Goal: Communication & Community: Ask a question

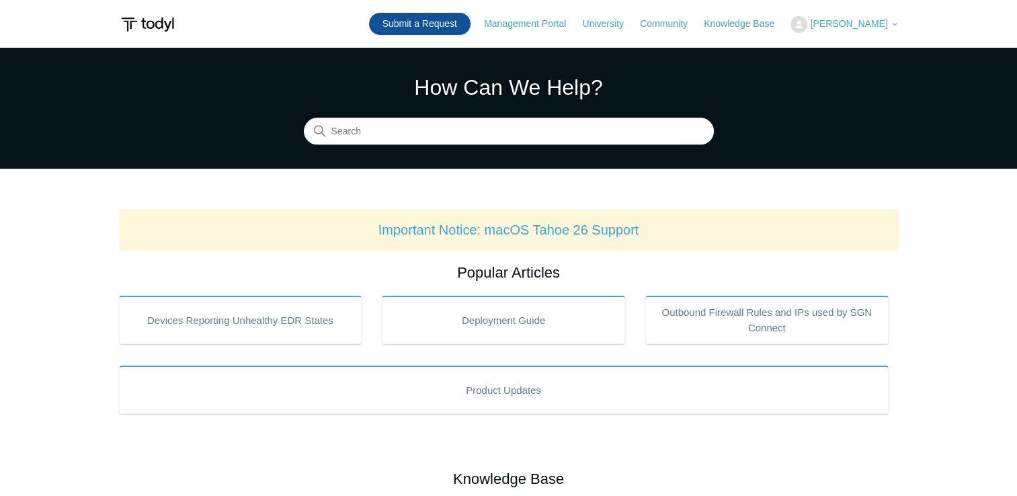
click at [458, 29] on link "Submit a Request" at bounding box center [419, 24] width 101 height 22
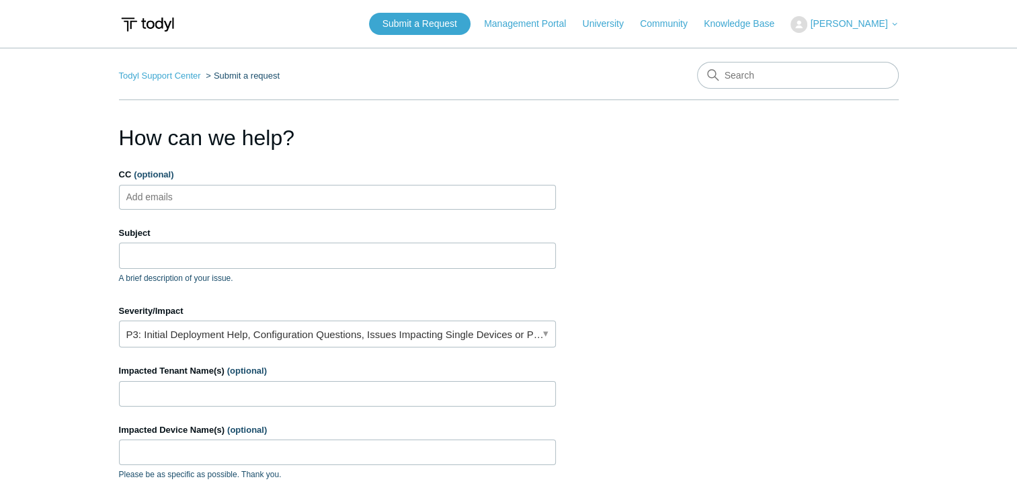
click at [167, 199] on input "CC (optional)" at bounding box center [161, 197] width 80 height 20
click at [167, 251] on input "Subject" at bounding box center [337, 256] width 437 height 26
type input "JM Davidson Tenant"
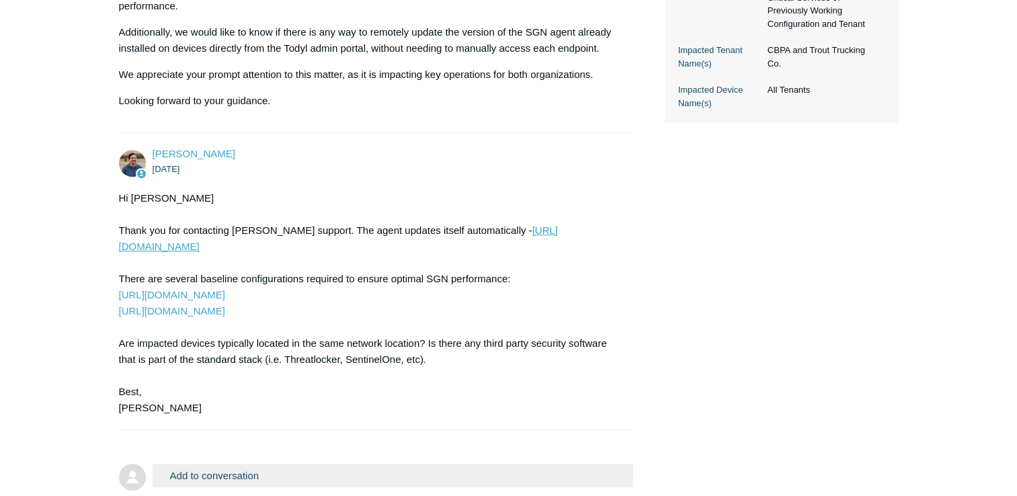
scroll to position [538, 0]
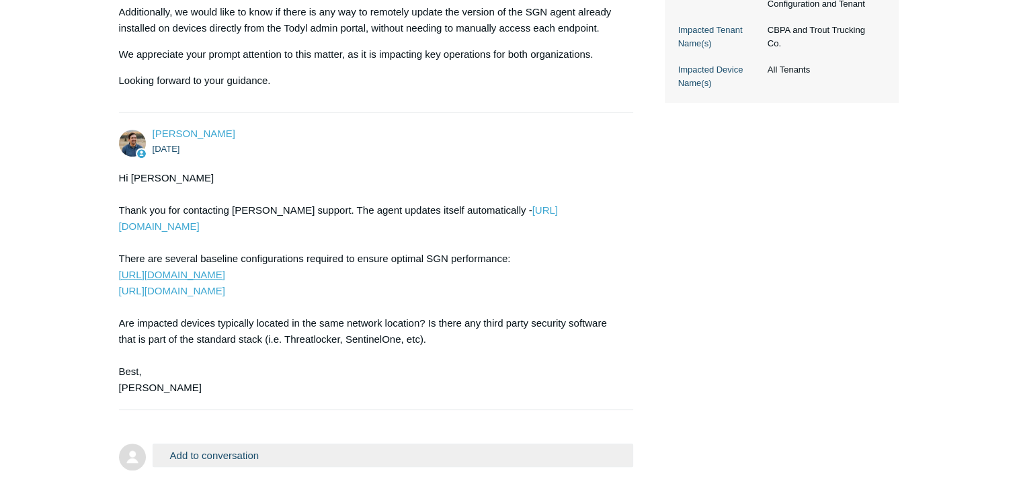
click at [225, 275] on link "https://support.todyl.com/hc/en-us/articles/360052084414-Outbound-Firewall-Rule…" at bounding box center [172, 274] width 106 height 11
click at [225, 269] on link "https://support.todyl.com/hc/en-us/articles/360052084414-Outbound-Firewall-Rule…" at bounding box center [172, 274] width 106 height 11
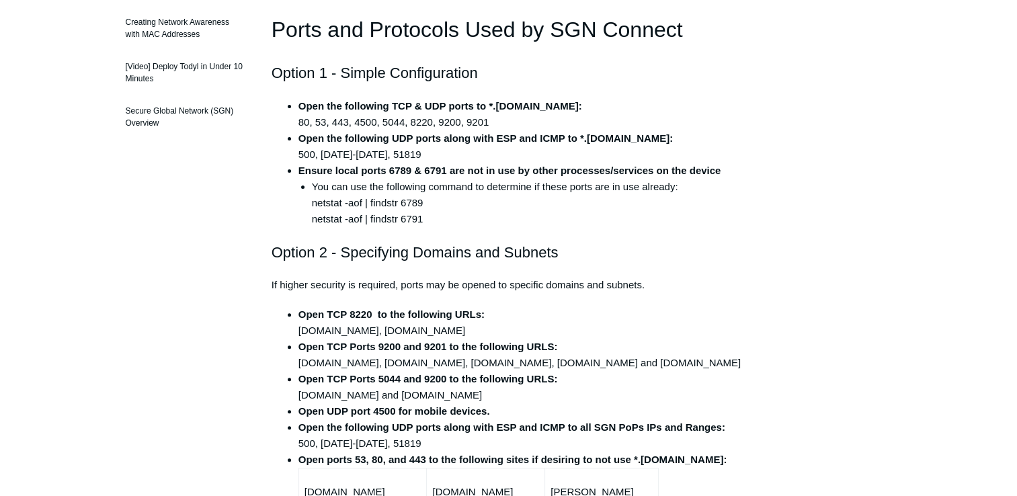
scroll to position [67, 0]
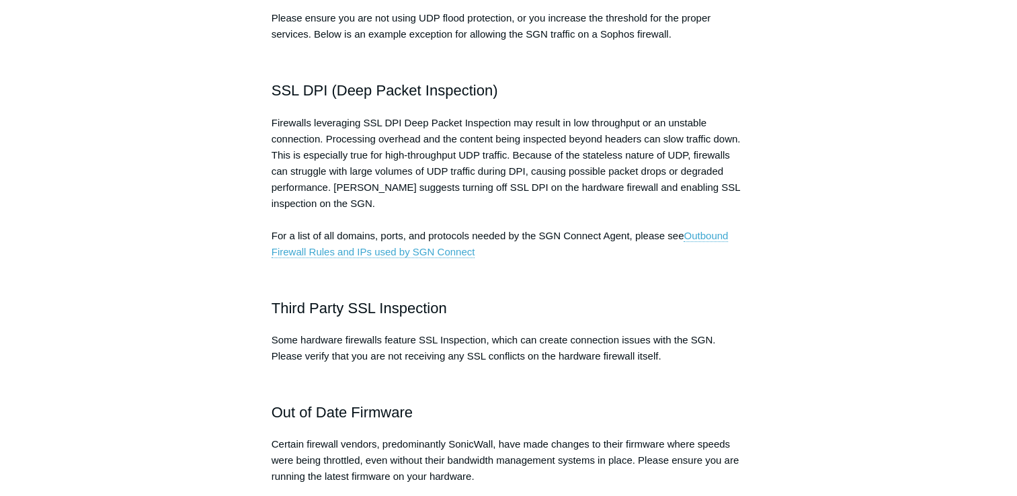
scroll to position [470, 0]
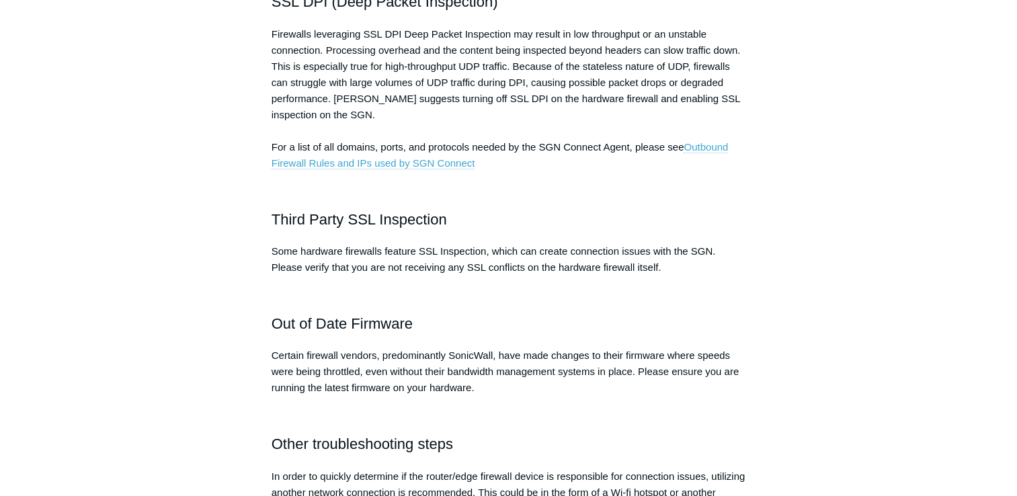
click at [411, 157] on link "Outbound Firewall Rules and IPs used by SGN Connect" at bounding box center [499, 155] width 457 height 28
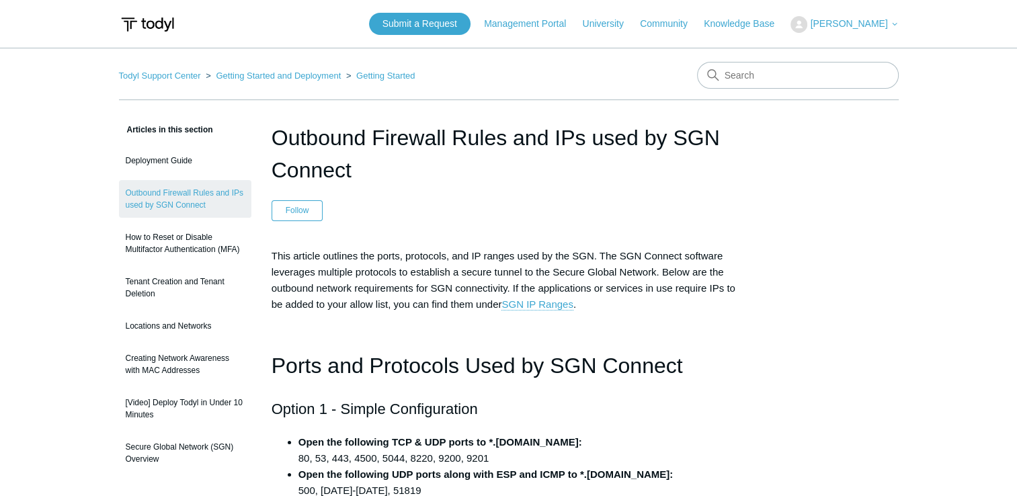
click at [545, 307] on link "SGN IP Ranges" at bounding box center [536, 304] width 71 height 12
drag, startPoint x: 351, startPoint y: 179, endPoint x: 277, endPoint y: 138, distance: 85.1
click at [277, 138] on h1 "Outbound Firewall Rules and IPs used by SGN Connect" at bounding box center [508, 154] width 474 height 65
copy h1 "Outbound Firewall Rules and IPs used by SGN Connect"
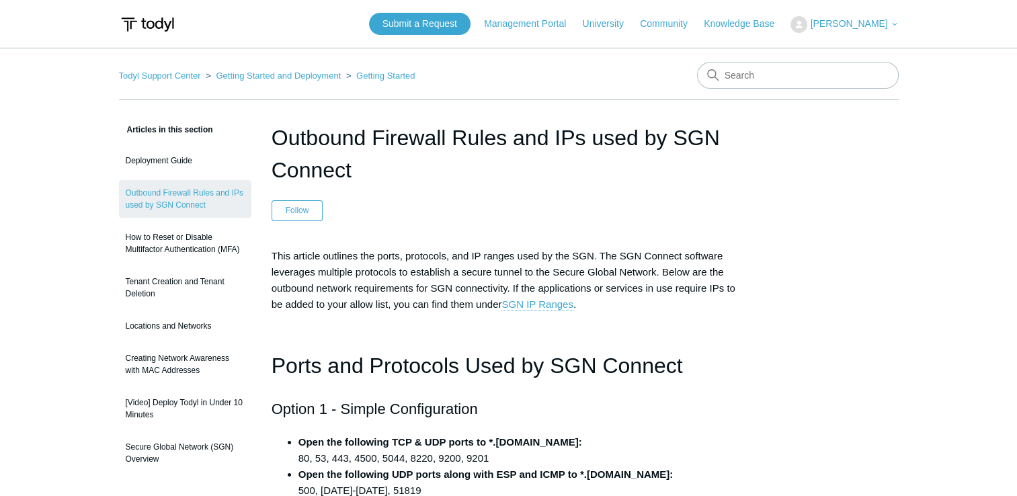
drag, startPoint x: 457, startPoint y: 0, endPoint x: 3, endPoint y: 95, distance: 463.5
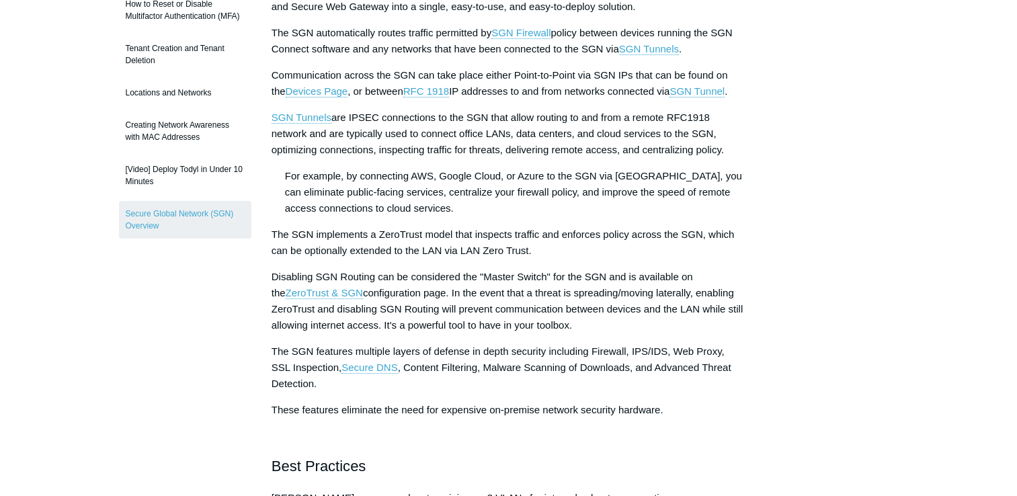
scroll to position [202, 0]
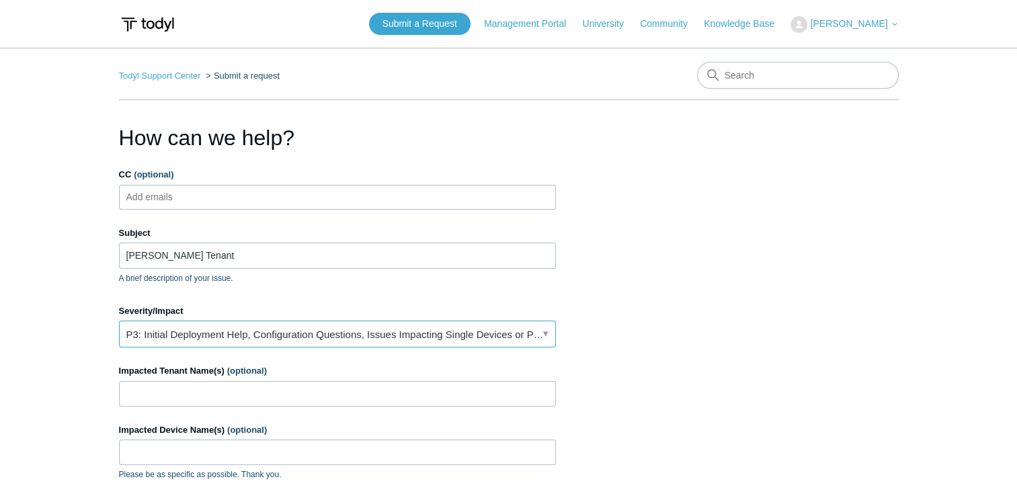
click at [395, 329] on link "P3: Initial Deployment Help, Configuration Questions, Issues Impacting Single D…" at bounding box center [337, 333] width 437 height 27
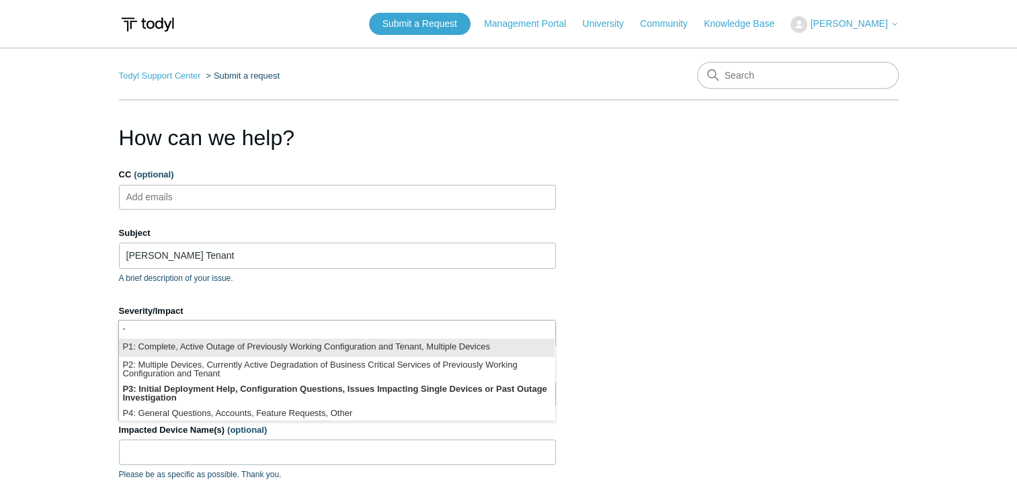
scroll to position [3, 0]
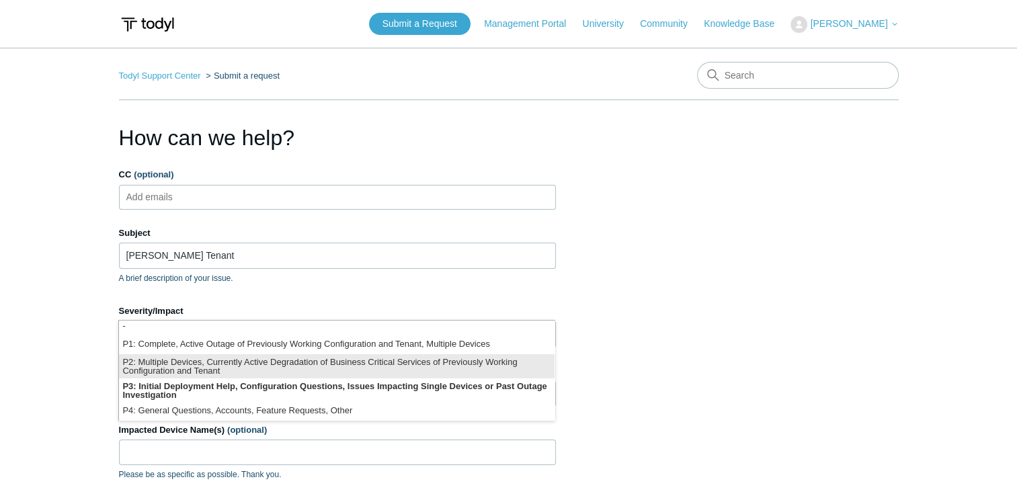
click at [207, 371] on li "P2: Multiple Devices, Currently Active Degradation of Business Critical Service…" at bounding box center [336, 366] width 435 height 24
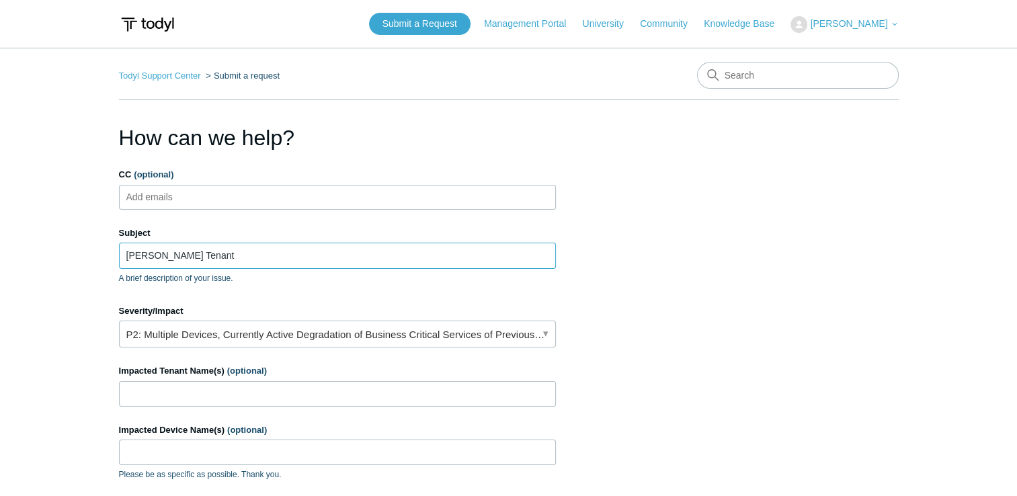
drag, startPoint x: 202, startPoint y: 256, endPoint x: 121, endPoint y: 251, distance: 80.8
click at [121, 251] on input "JM Davidson Tenant" at bounding box center [337, 256] width 437 height 26
paste input "Internet Micro-Outages on JM Davidson Tenant"
drag, startPoint x: 123, startPoint y: 254, endPoint x: 350, endPoint y: 251, distance: 227.1
click at [350, 251] on input "Internet Micro-Outages on [PERSON_NAME] Tenant" at bounding box center [337, 256] width 437 height 26
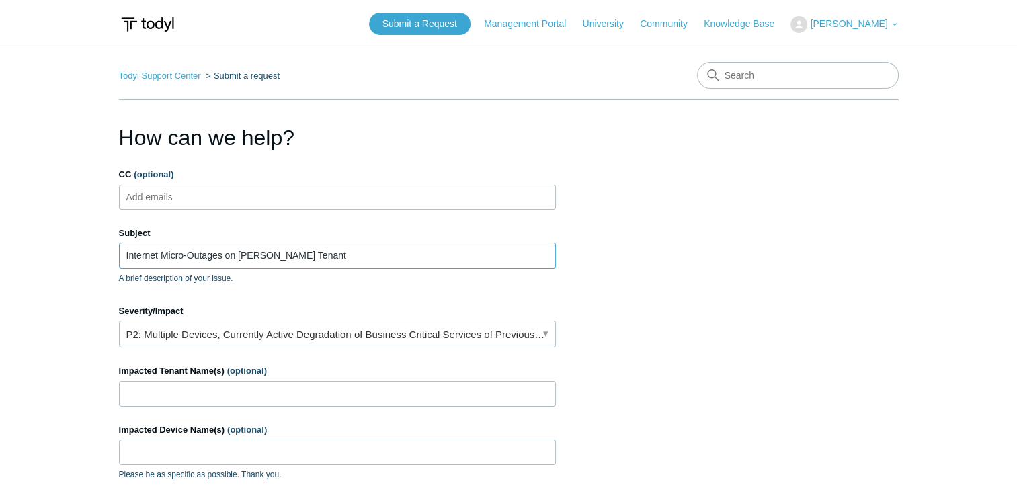
type input "Internet Micro-Outages on [PERSON_NAME] Tenant"
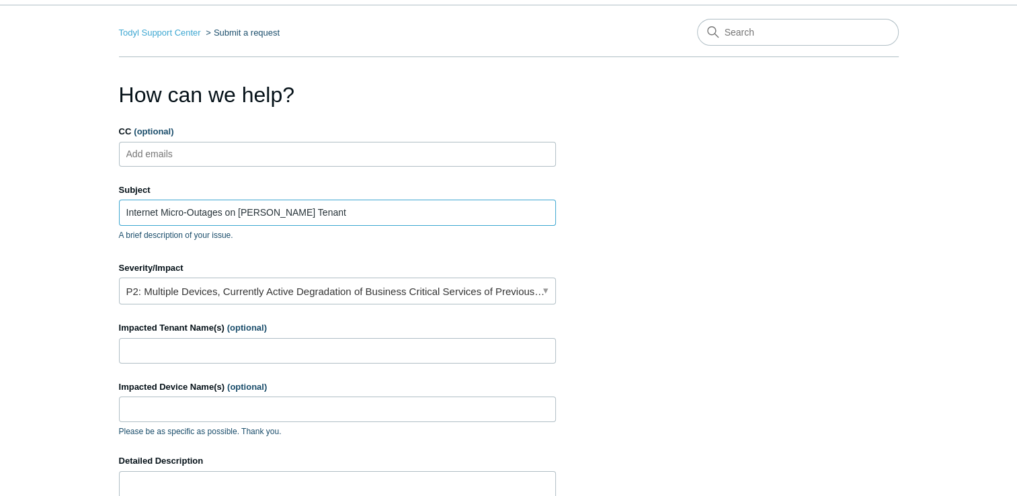
scroll to position [67, 0]
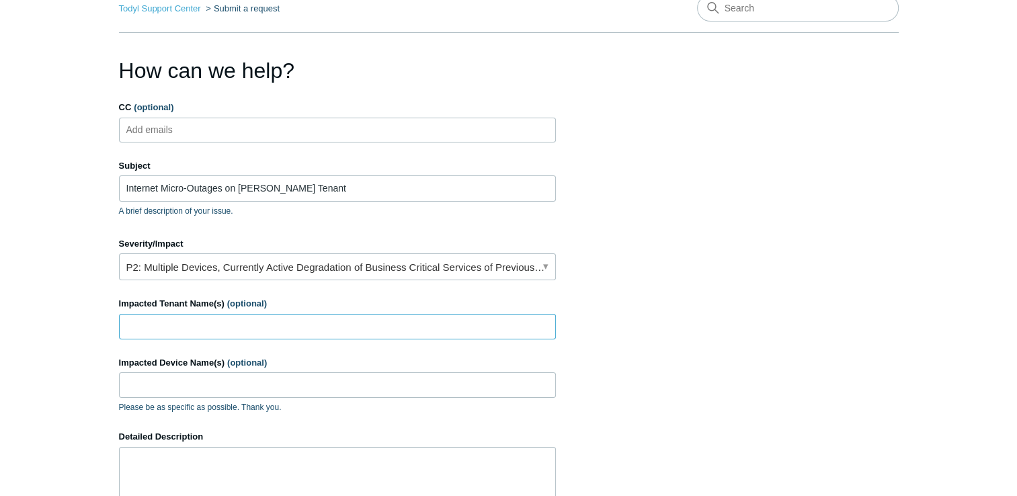
click at [267, 322] on input "Impacted Tenant Name(s) (optional)" at bounding box center [337, 327] width 437 height 26
type input "[PERSON_NAME]"
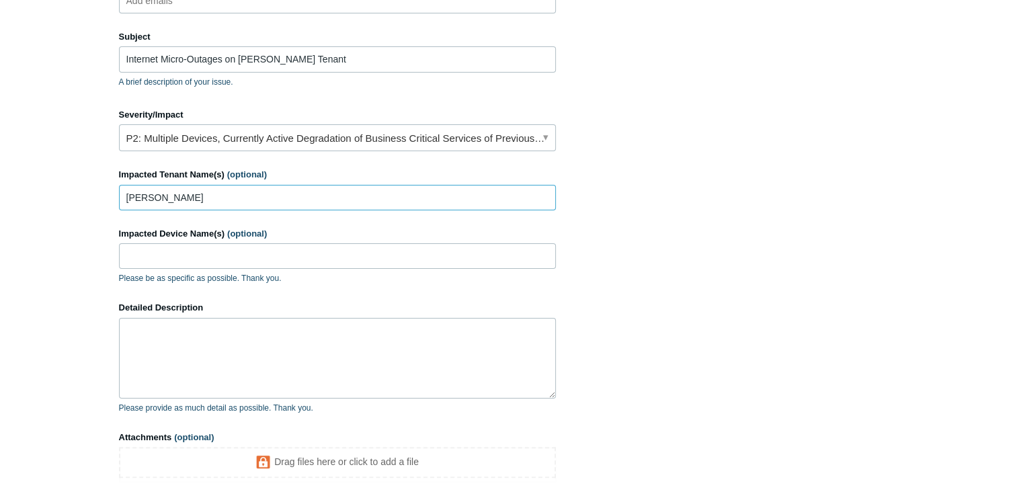
scroll to position [269, 0]
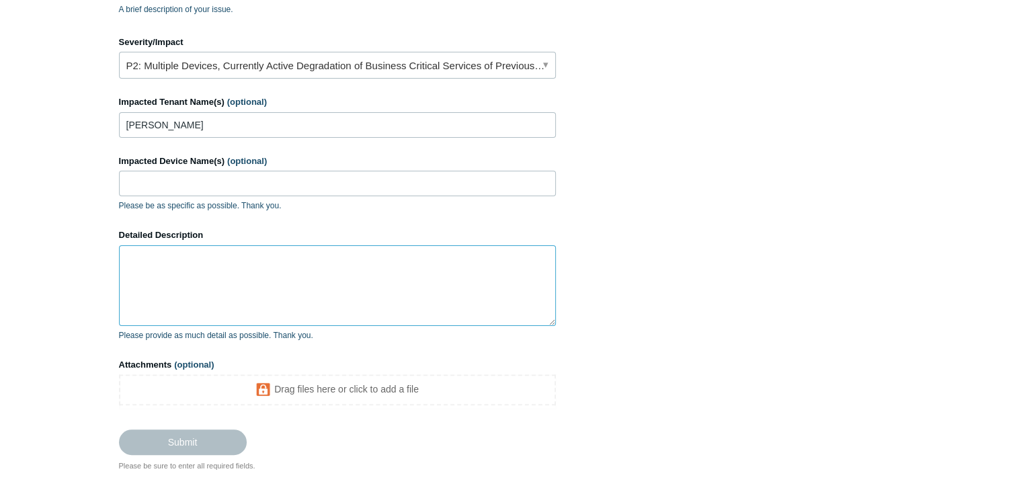
drag, startPoint x: 194, startPoint y: 241, endPoint x: 153, endPoint y: 271, distance: 50.0
click at [155, 274] on textarea "Detailed Description" at bounding box center [337, 285] width 437 height 81
paste textarea "Issue Description: The JM Davidson tenant is experiencing frequent internet mic…"
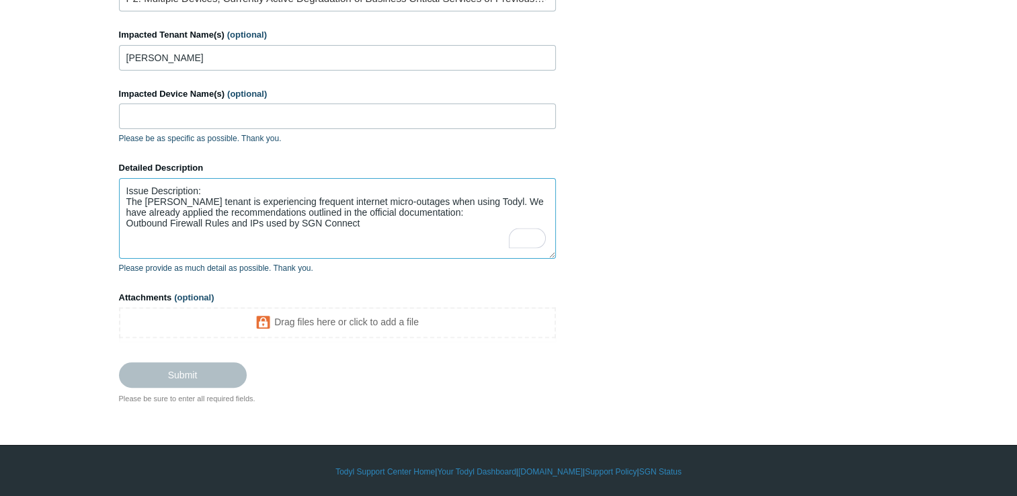
scroll to position [336, 0]
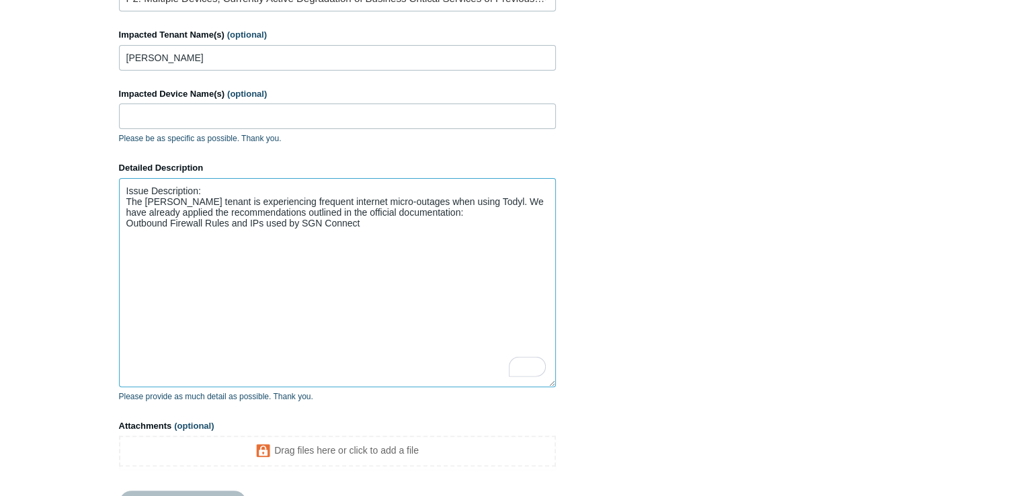
drag, startPoint x: 554, startPoint y: 253, endPoint x: 556, endPoint y: 383, distance: 129.7
click at [556, 383] on section "How can we help? CC (optional) Add emails Subject Internet Micro-Outages on JM …" at bounding box center [508, 159] width 779 height 747
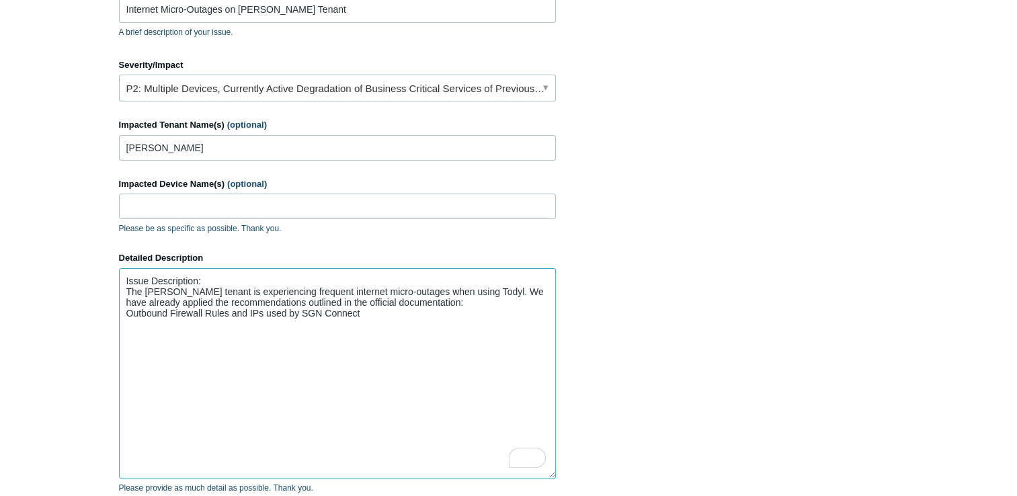
scroll to position [269, 0]
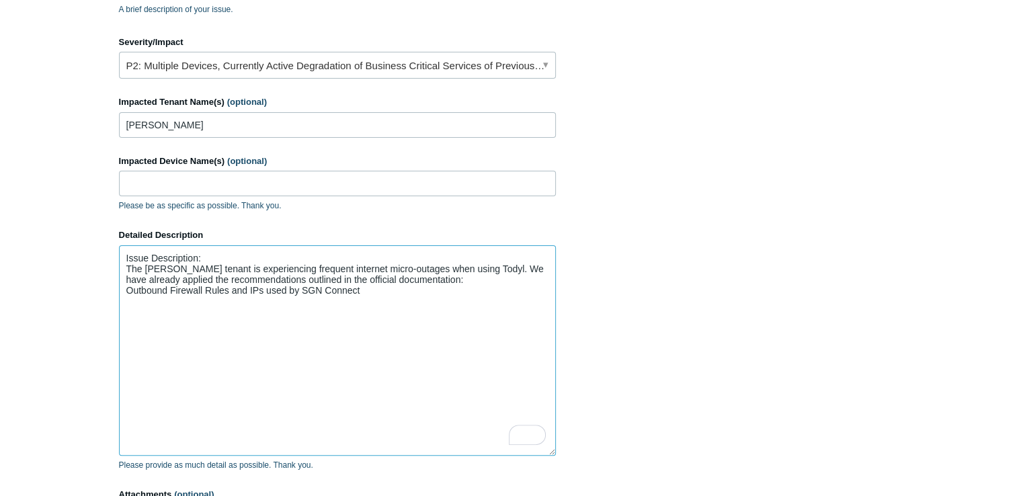
type textarea "Issue Description: The JM Davidson tenant is experiencing frequent internet mic…"
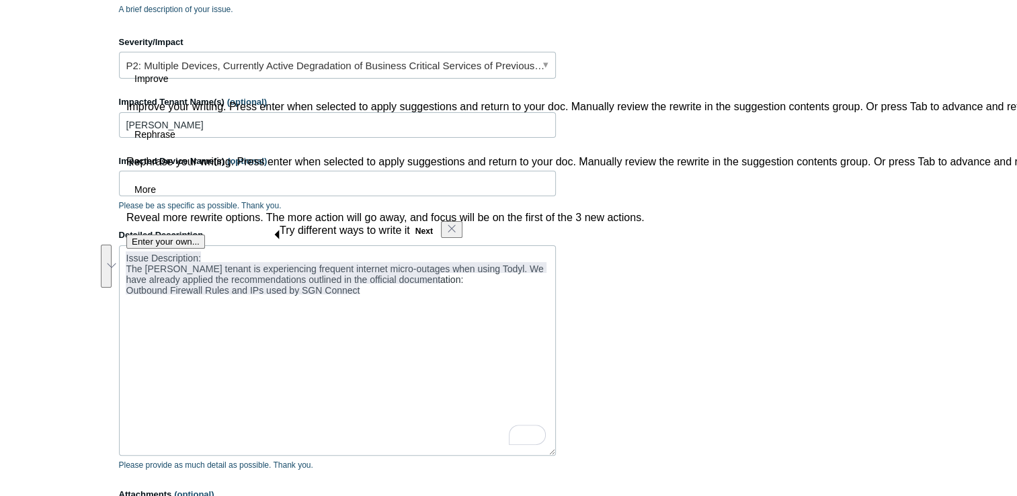
drag, startPoint x: 371, startPoint y: 292, endPoint x: 161, endPoint y: 267, distance: 211.8
click at [159, 267] on textarea "Issue Description: The JM Davidson tenant is experiencing frequent internet mic…" at bounding box center [337, 350] width 437 height 210
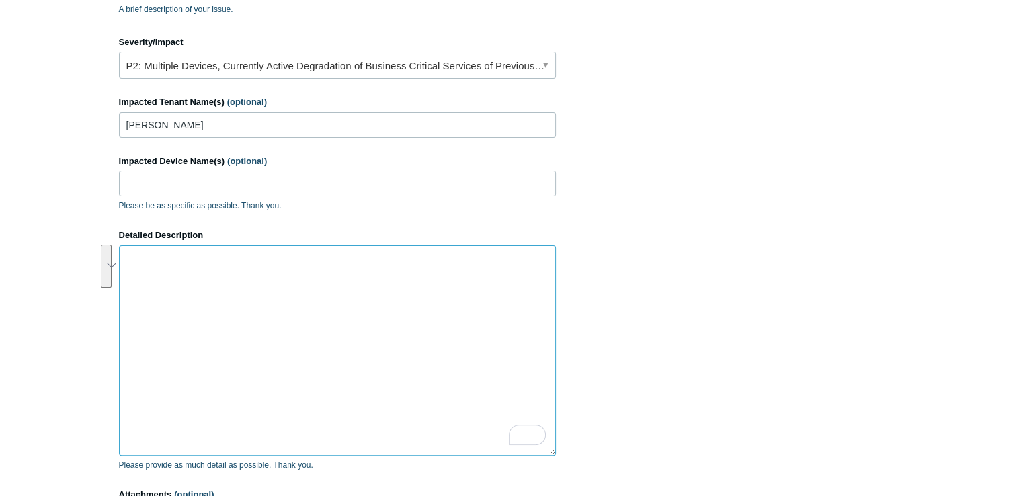
paste textarea "Issue Description: The JM Davidson tenant is experiencing frequent internet mic…"
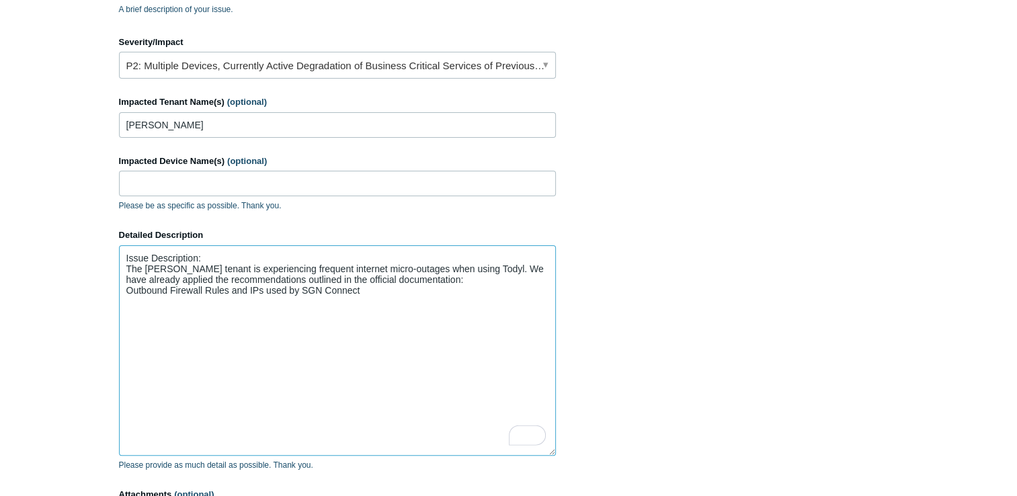
click at [210, 254] on textarea "Issue Description: The JM Davidson tenant is experiencing frequent internet mic…" at bounding box center [337, 350] width 437 height 210
click at [505, 267] on textarea "Issue Description: The JM Davidson tenant is experiencing frequent internet mic…" at bounding box center [337, 350] width 437 height 210
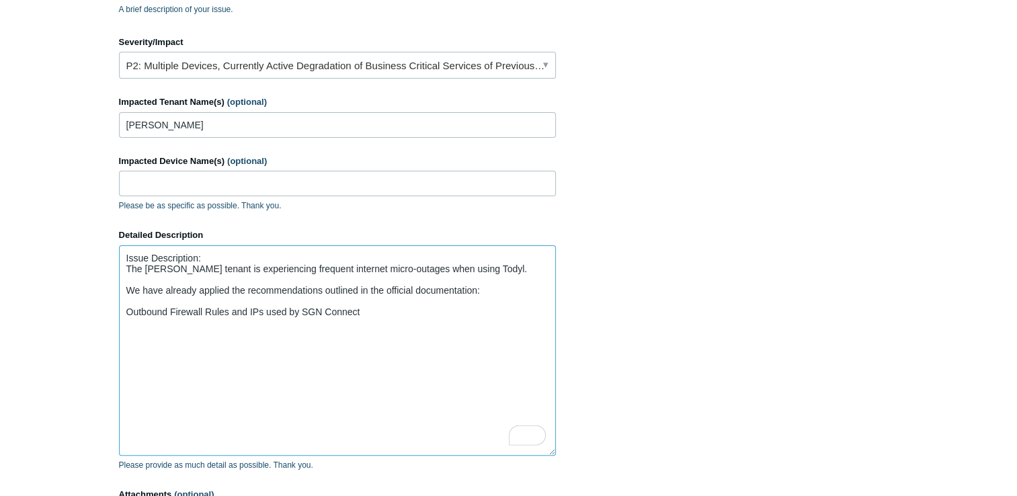
click at [370, 300] on textarea "Issue Description: The JM Davidson tenant is experiencing frequent internet mic…" at bounding box center [337, 350] width 437 height 210
click at [371, 311] on textarea "Issue Description: The JM Davidson tenant is experiencing frequent internet mic…" at bounding box center [337, 350] width 437 height 210
paste textarea "However, the issues persist. As part of troubleshooting, we paused Todyl across…"
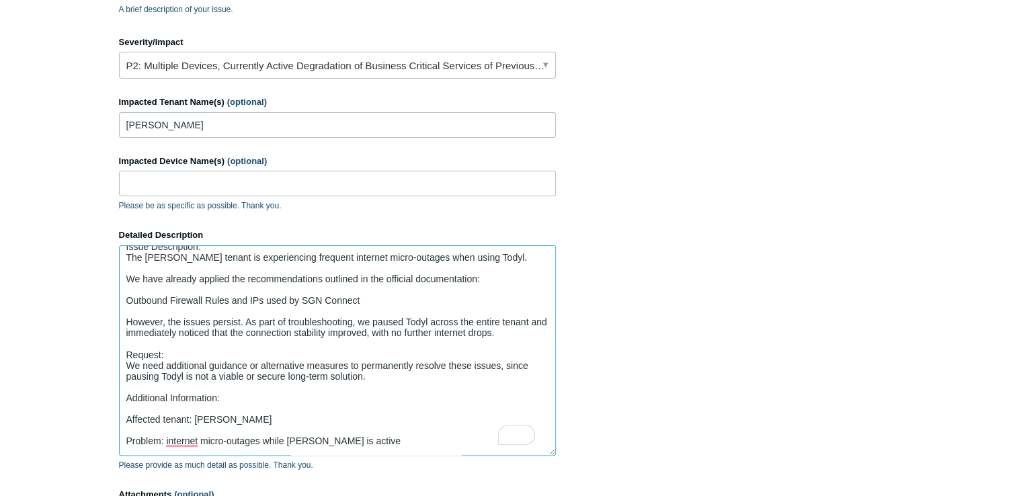
scroll to position [0, 0]
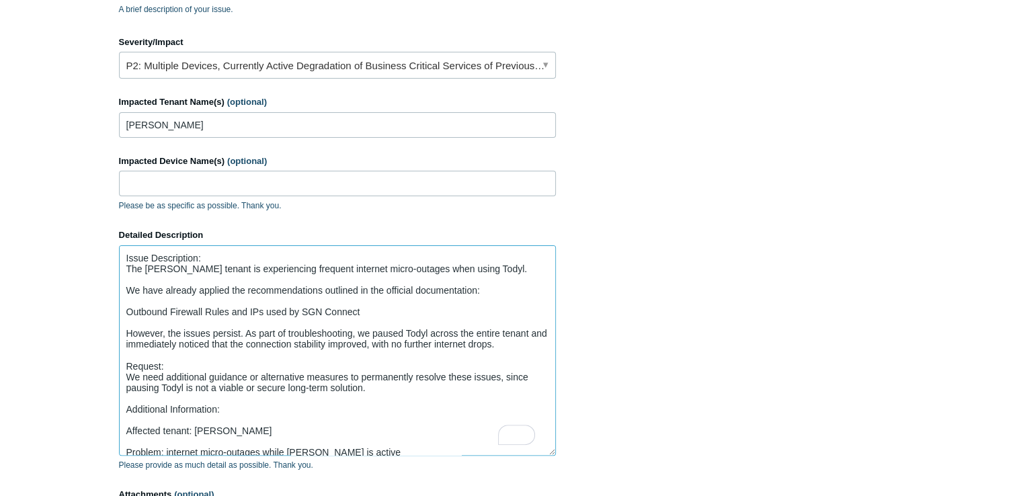
drag, startPoint x: 164, startPoint y: 365, endPoint x: 128, endPoint y: 367, distance: 36.3
click at [128, 367] on textarea "Issue Description: The JM Davidson tenant is experiencing frequent internet mic…" at bounding box center [337, 350] width 437 height 210
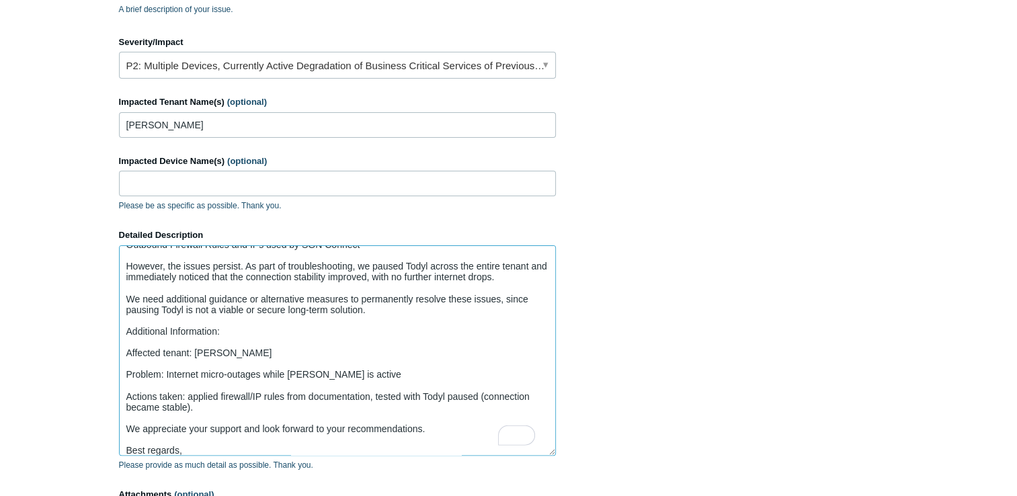
scroll to position [75, 0]
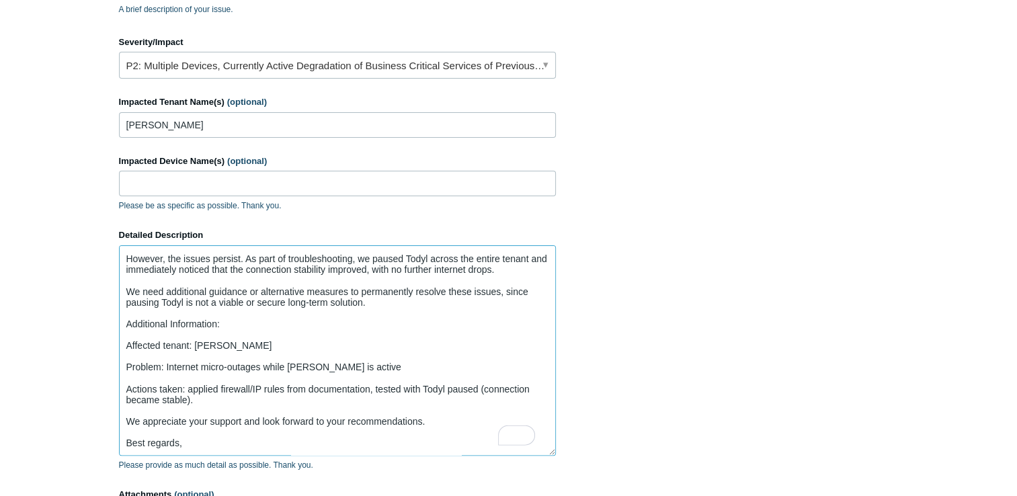
click at [191, 445] on textarea "Issue Description: The JM Davidson tenant is experiencing frequent internet mic…" at bounding box center [337, 350] width 437 height 210
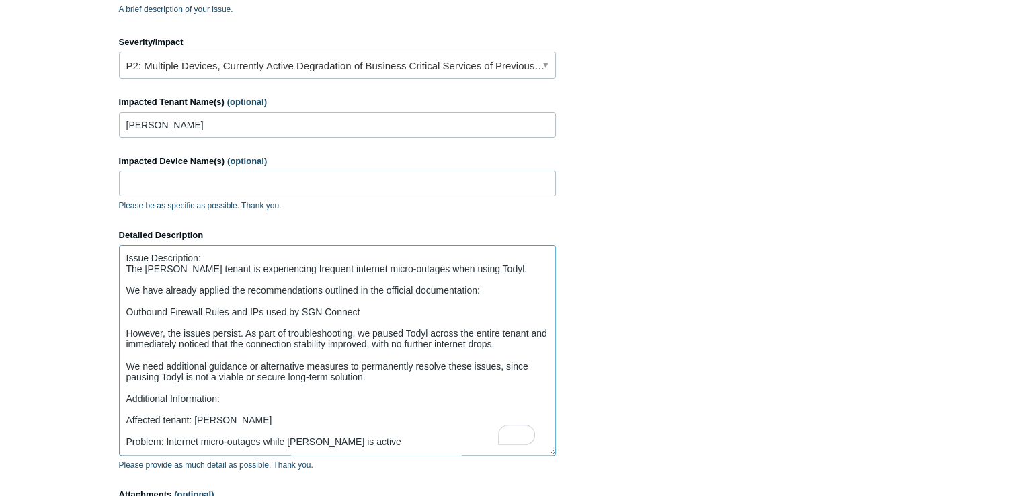
click at [258, 259] on textarea "Issue Description: The JM Davidson tenant is experiencing frequent internet mic…" at bounding box center [337, 350] width 437 height 210
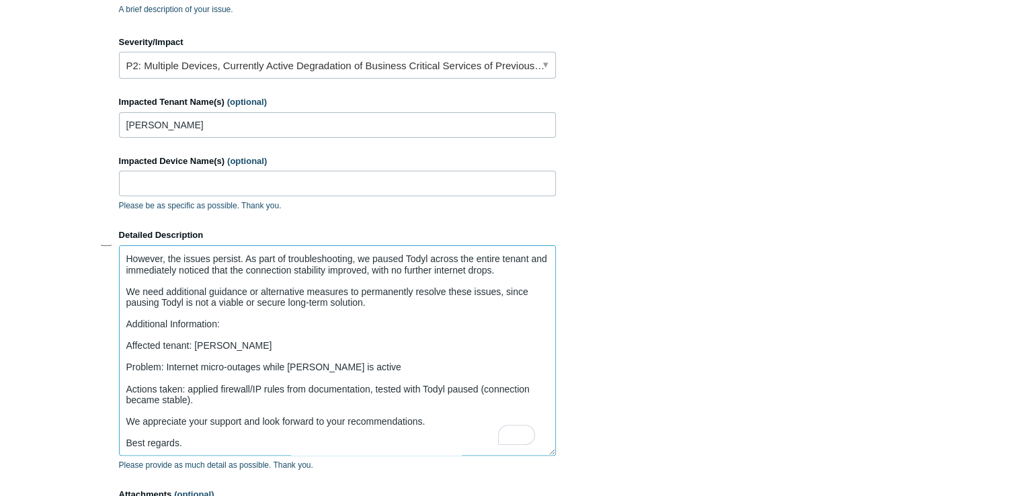
drag, startPoint x: 194, startPoint y: 398, endPoint x: 126, endPoint y: 321, distance: 102.4
click at [126, 321] on textarea "Issue Description: The JM Davidson tenant is experiencing frequent internet mic…" at bounding box center [337, 350] width 437 height 210
click at [251, 387] on textarea "Issue Description: The JM Davidson tenant is experiencing frequent internet mic…" at bounding box center [337, 350] width 437 height 210
click at [379, 338] on textarea "Issue Description: The JM Davidson tenant is experiencing frequent internet mic…" at bounding box center [337, 350] width 437 height 210
click at [460, 415] on textarea "Issue Description: The JM Davidson tenant is experiencing frequent internet mic…" at bounding box center [337, 350] width 437 height 210
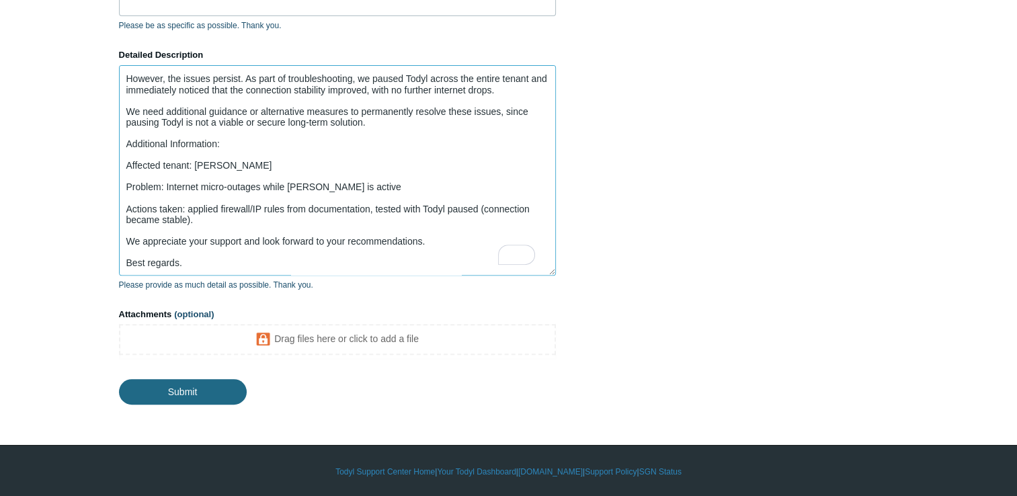
type textarea "Issue Description: The JM Davidson tenant is experiencing frequent internet mic…"
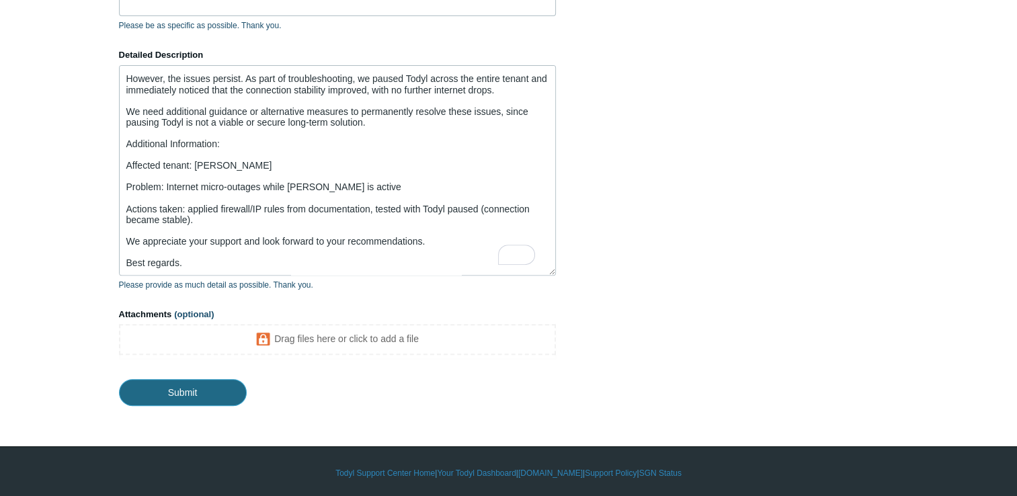
click at [191, 395] on input "Submit" at bounding box center [183, 392] width 128 height 27
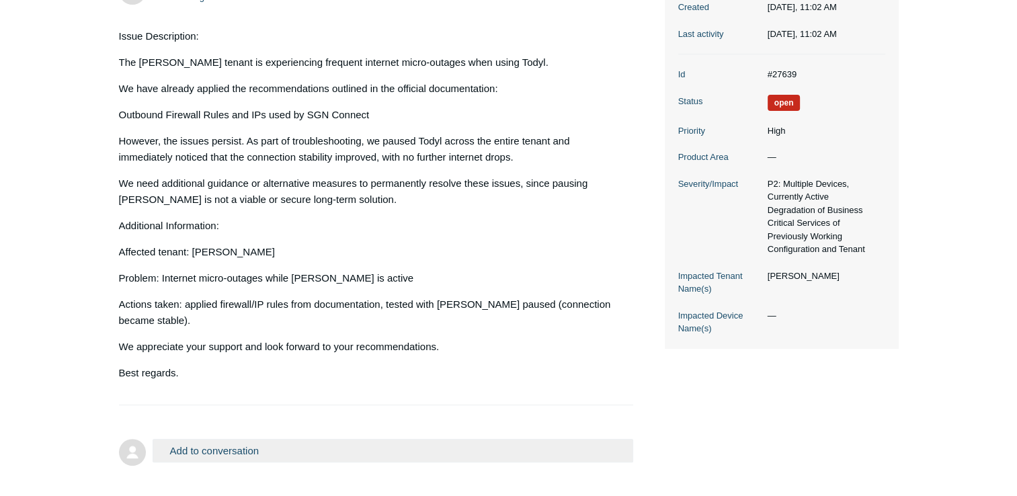
scroll to position [269, 0]
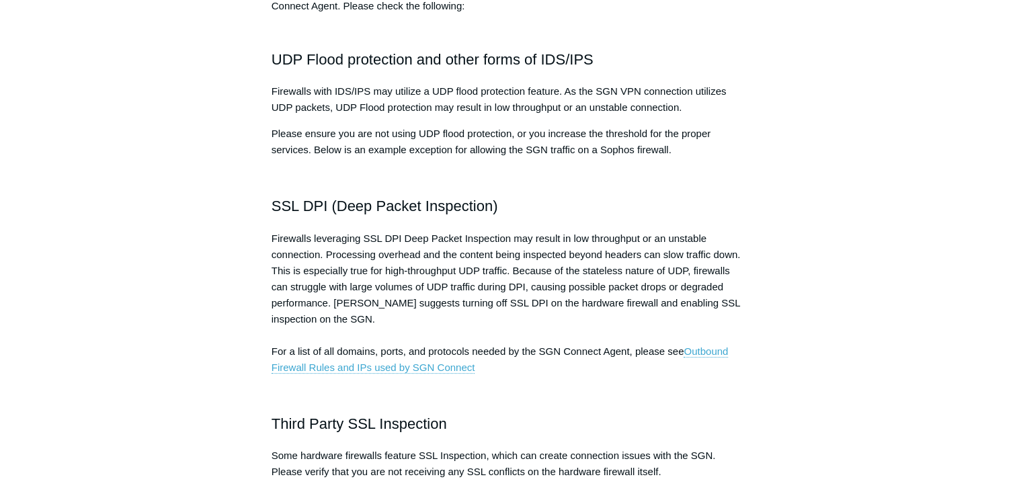
scroll to position [269, 0]
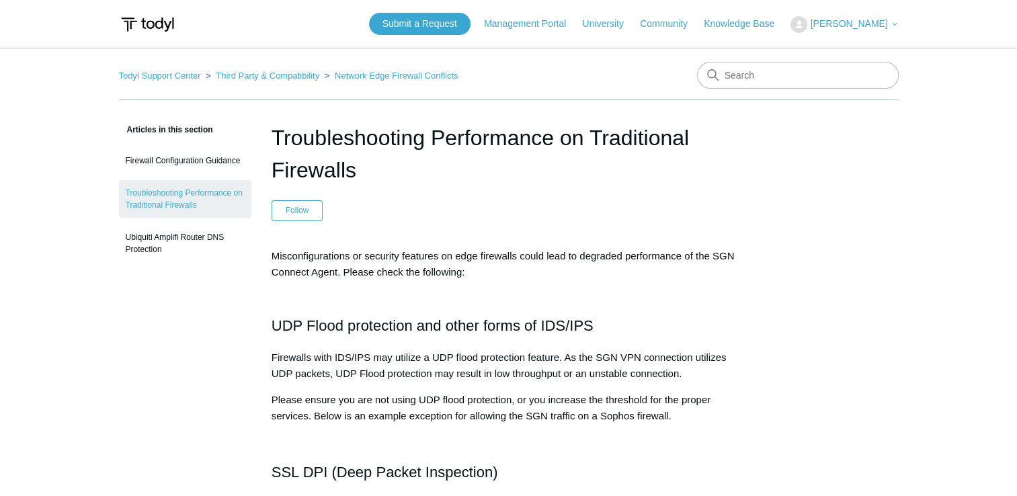
scroll to position [134, 0]
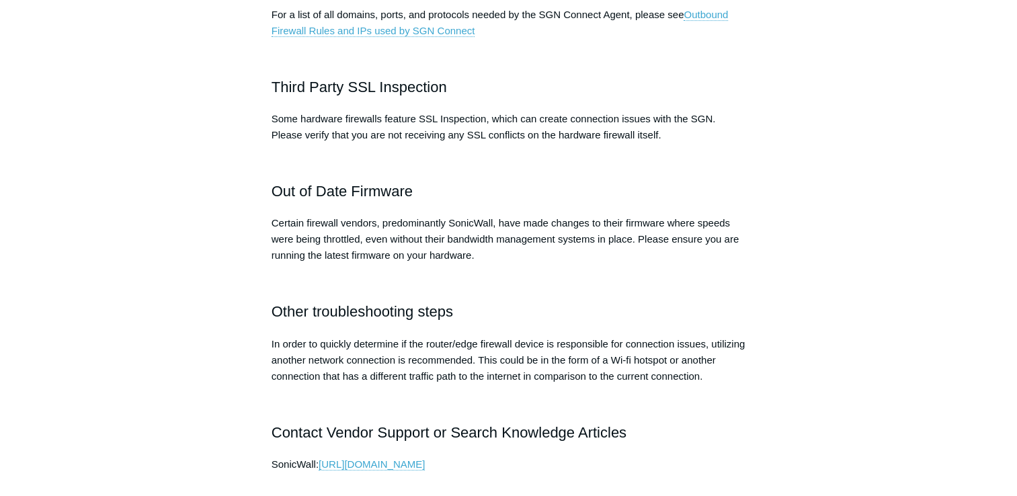
scroll to position [605, 0]
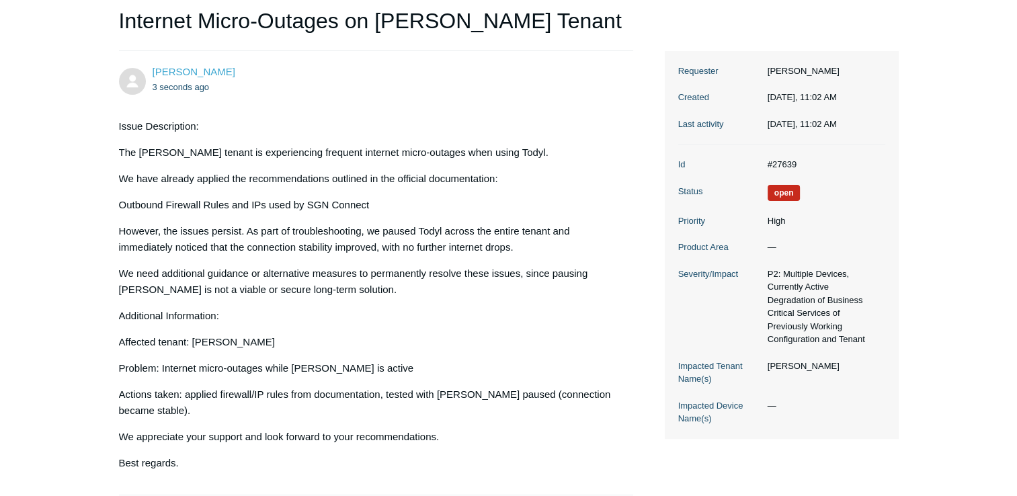
scroll to position [298, 0]
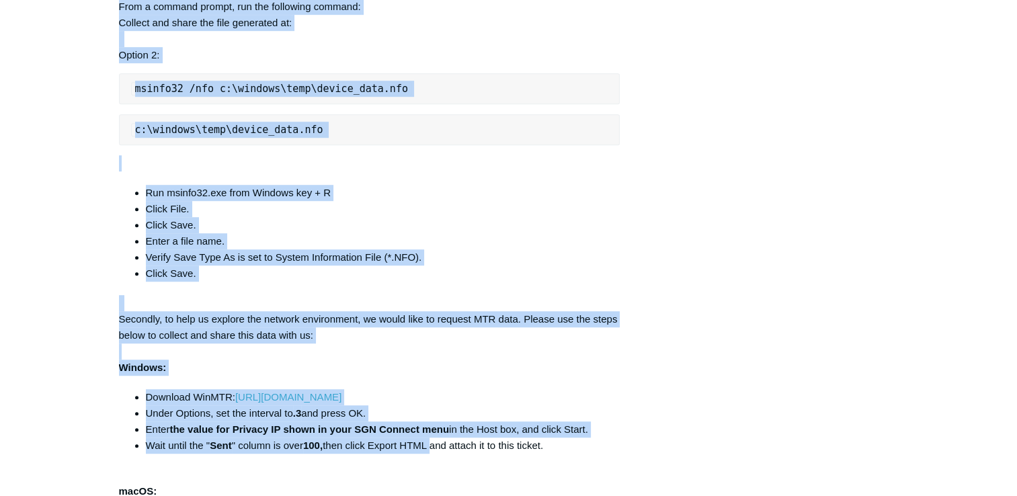
scroll to position [695, 0]
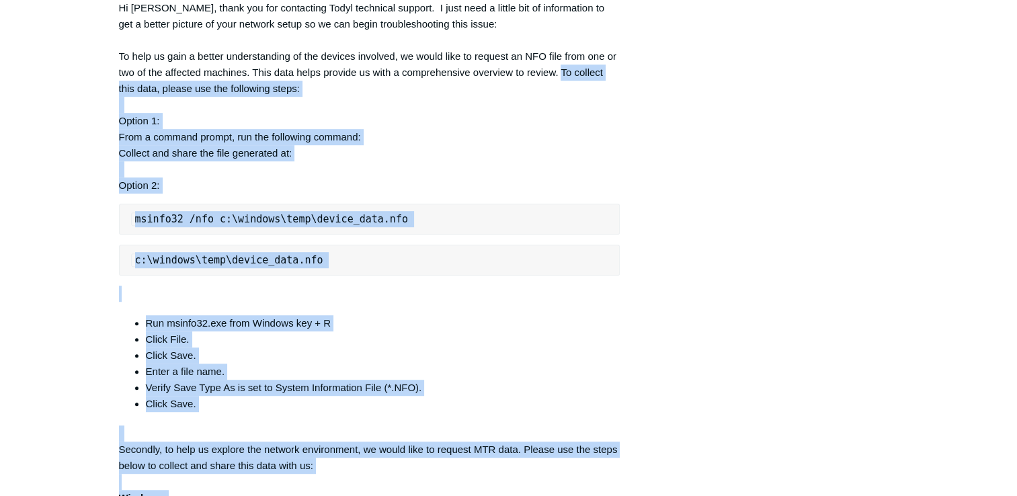
drag, startPoint x: 430, startPoint y: 318, endPoint x: 562, endPoint y: 76, distance: 276.0
click at [562, 76] on div "Hi Manuel, thank you for contacting Todyl technical support. I just need a litt…" at bounding box center [369, 473] width 501 height 947
copy div "To collect this data, please use the following steps: Option 1: From a command …"
click at [210, 133] on font "Hi Manuel, thank you for contacting Todyl technical support. I just need a litt…" at bounding box center [367, 96] width 497 height 189
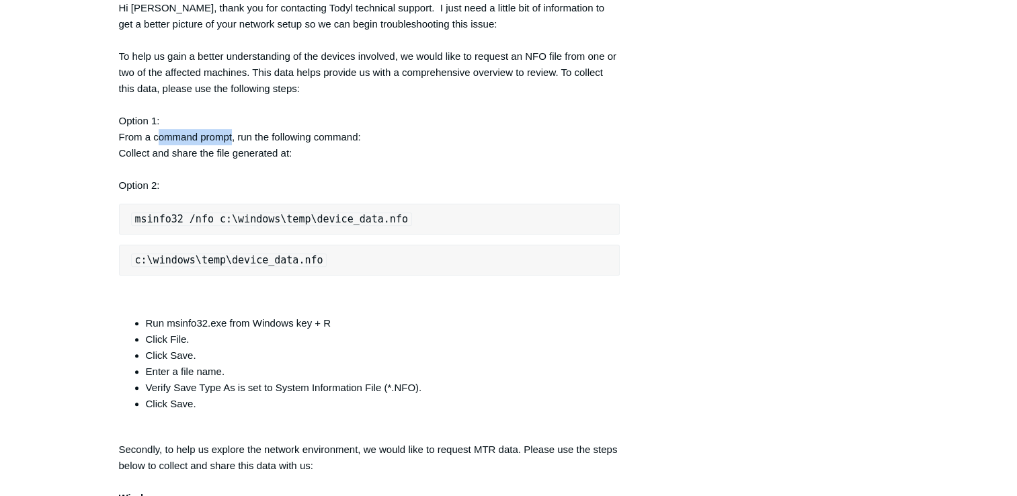
drag, startPoint x: 157, startPoint y: 136, endPoint x: 232, endPoint y: 133, distance: 76.0
click at [232, 133] on font "Hi Manuel, thank you for contacting Todyl technical support. I just need a litt…" at bounding box center [367, 96] width 497 height 189
drag, startPoint x: 232, startPoint y: 133, endPoint x: 198, endPoint y: 163, distance: 45.7
click at [198, 163] on div "Hi Manuel, thank you for contacting Todyl technical support. I just need a litt…" at bounding box center [369, 473] width 501 height 947
click at [191, 259] on code "c:\windows\temp\device_data.nfo" at bounding box center [229, 259] width 196 height 13
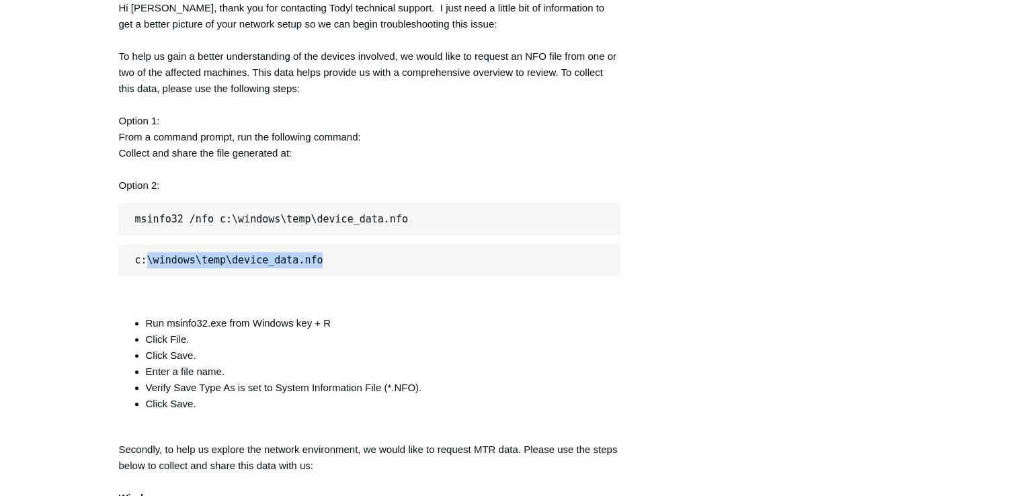
drag, startPoint x: 319, startPoint y: 258, endPoint x: 145, endPoint y: 263, distance: 174.1
click at [145, 263] on pre "c:\windows\temp\device_data.nfo" at bounding box center [369, 260] width 501 height 31
copy code "\windows\temp\device_data.nfo"
click at [149, 262] on code "c:\windows\temp\device_data.nfo" at bounding box center [229, 259] width 196 height 13
drag, startPoint x: 130, startPoint y: 261, endPoint x: 304, endPoint y: 251, distance: 174.9
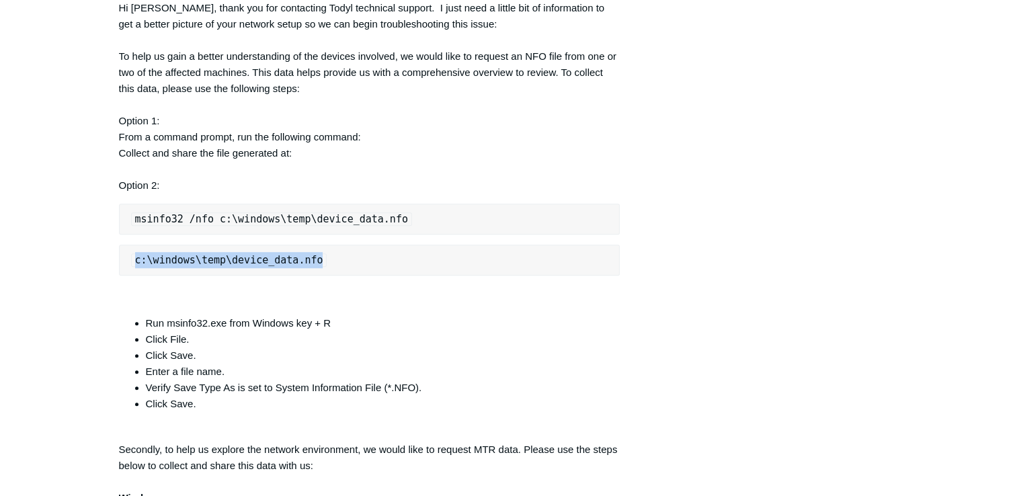
click at [305, 251] on pre "c:\windows\temp\device_data.nfo" at bounding box center [369, 260] width 501 height 31
drag, startPoint x: 304, startPoint y: 251, endPoint x: 282, endPoint y: 257, distance: 22.8
copy code "c:\windows\temp\device_data.nfo"
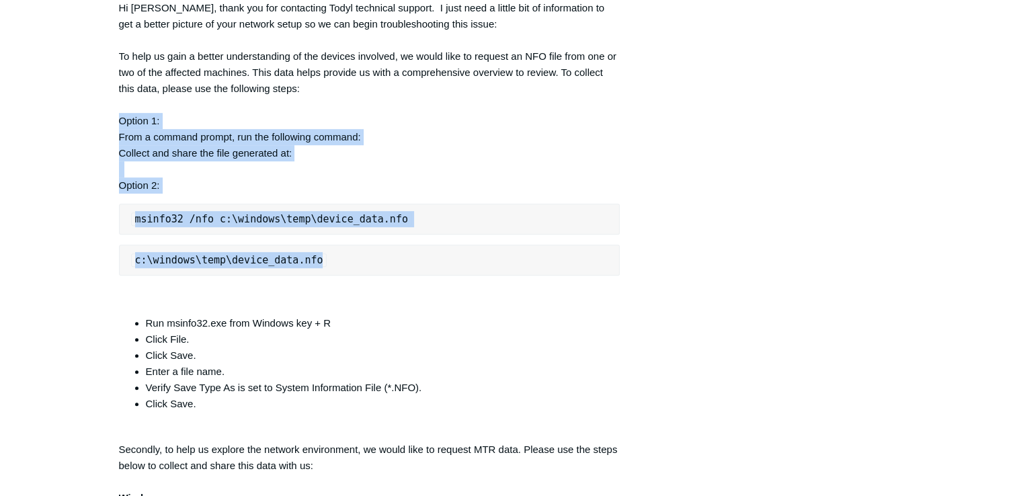
drag, startPoint x: 112, startPoint y: 114, endPoint x: 339, endPoint y: 249, distance: 263.3
click at [339, 249] on main "Requests Contributions Following Todyl Support Center My activities Internet Mi…" at bounding box center [508, 201] width 1017 height 1699
copy div "Option 1: From a command prompt, run the following command: Collect and share t…"
click at [226, 219] on code "msinfo32 /nfo c:\windows\temp\device_data.nfo" at bounding box center [271, 218] width 281 height 13
click at [157, 255] on code "c:\windows\temp\device_data.nfo" at bounding box center [229, 259] width 196 height 13
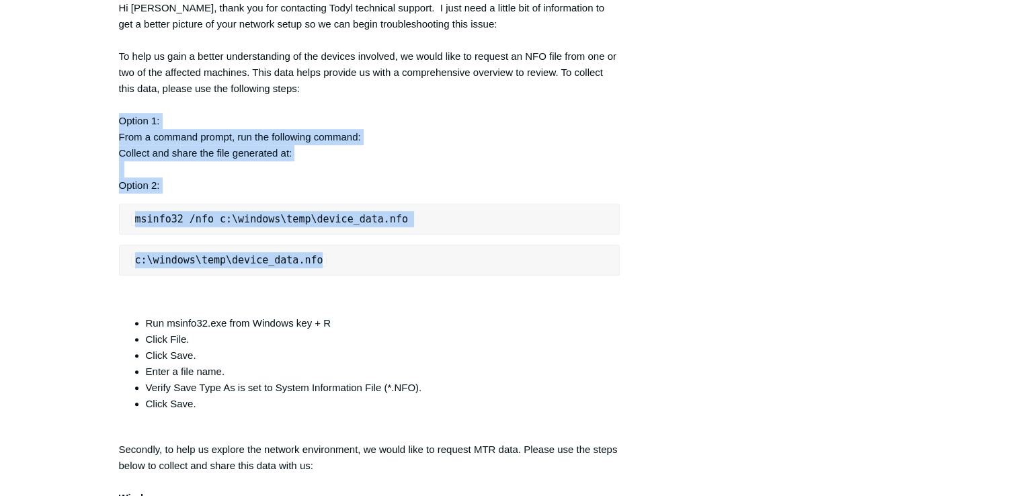
click at [141, 264] on code "c:\windows\temp\device_data.nfo" at bounding box center [229, 259] width 196 height 13
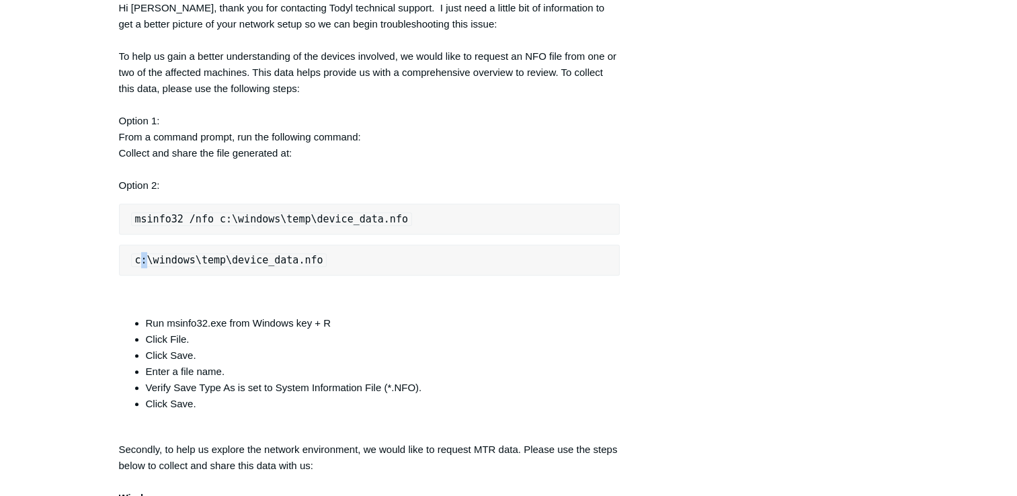
click at [141, 264] on code "c:\windows\temp\device_data.nfo" at bounding box center [229, 259] width 196 height 13
drag, startPoint x: 141, startPoint y: 264, endPoint x: 260, endPoint y: 184, distance: 143.3
click at [260, 184] on div "Hi Manuel, thank you for contacting Todyl technical support. I just need a litt…" at bounding box center [369, 473] width 501 height 947
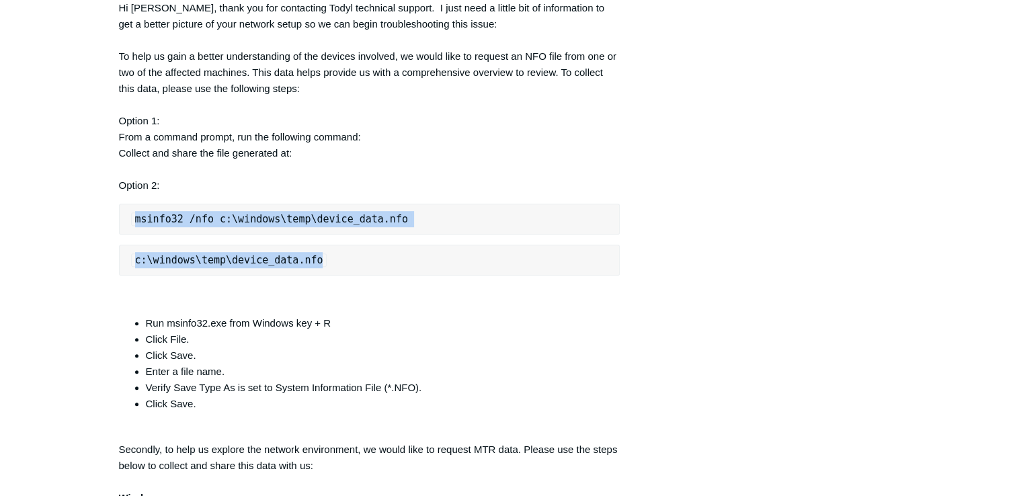
drag, startPoint x: 134, startPoint y: 218, endPoint x: 309, endPoint y: 253, distance: 178.2
click at [309, 253] on div "Hi Manuel, thank you for contacting Todyl technical support. I just need a litt…" at bounding box center [369, 473] width 501 height 947
copy div "msinfo32 /nfo c:\windows\temp\device_data.nfo c:\windows\temp\device_data.nfo"
click at [218, 274] on pre "c:\windows\temp\device_data.nfo" at bounding box center [369, 260] width 501 height 31
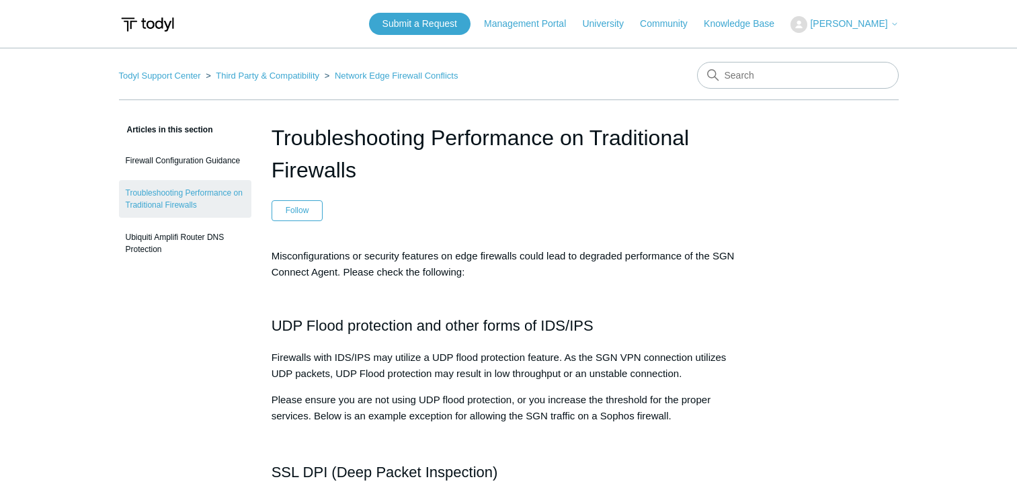
scroll to position [605, 0]
